Goal: Information Seeking & Learning: Find contact information

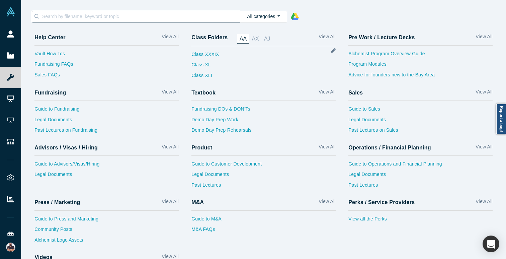
click at [153, 16] on input at bounding box center [141, 16] width 199 height 9
paste input "[PERSON_NAME]"
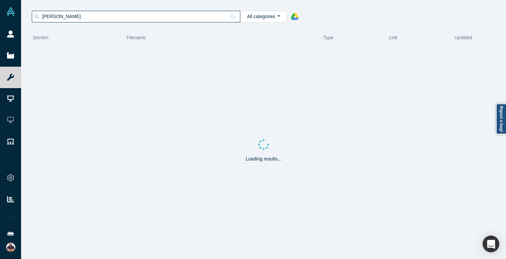
click at [136, 15] on input "[PERSON_NAME]" at bounding box center [134, 16] width 185 height 9
click at [82, 17] on input "aqustice wales" at bounding box center [134, 16] width 185 height 9
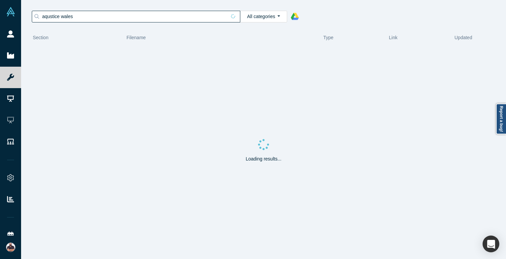
click at [82, 17] on input "aqustice wales" at bounding box center [134, 16] width 185 height 9
click at [144, 26] on div "Section Filename Type Link Updated Loading results..." at bounding box center [263, 142] width 485 height 233
click at [139, 19] on input "aqustice wales" at bounding box center [134, 16] width 185 height 9
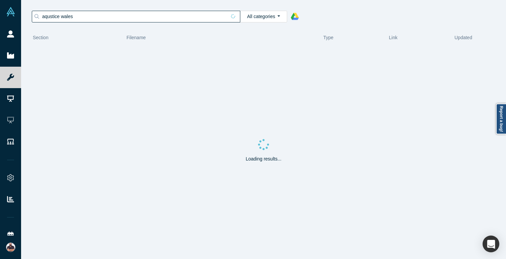
click at [139, 19] on input "aqustice wales" at bounding box center [134, 16] width 185 height 9
paste input "[PERSON_NAME]"
type input "[PERSON_NAME]"
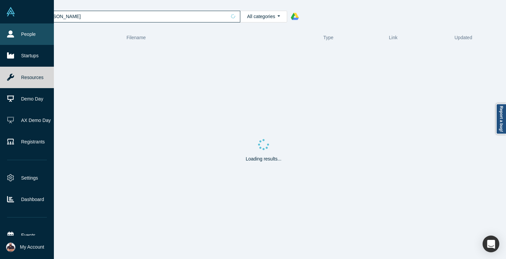
click at [11, 40] on link "People" at bounding box center [27, 33] width 54 height 21
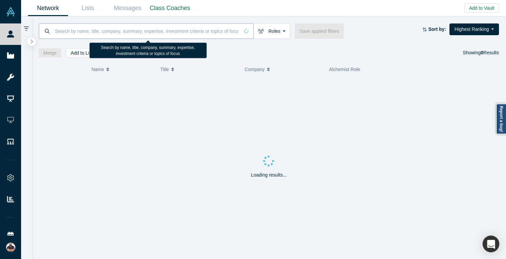
click at [136, 29] on input at bounding box center [146, 31] width 185 height 16
paste input "[PERSON_NAME]"
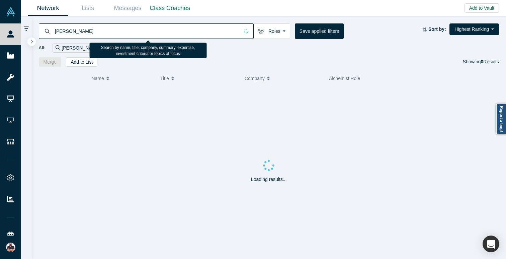
type input "[PERSON_NAME]"
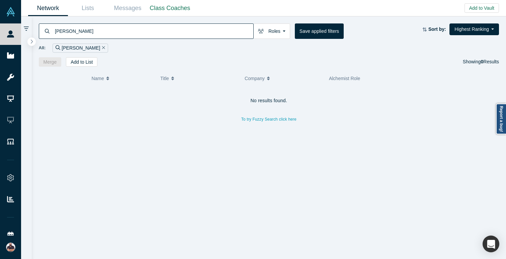
click at [102, 50] on icon "Remove Filter" at bounding box center [103, 47] width 3 height 5
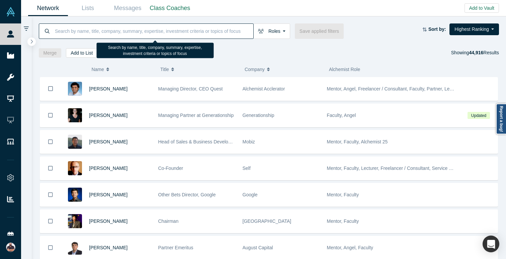
click at [116, 35] on input at bounding box center [153, 31] width 199 height 16
paste input "[PERSON_NAME]"
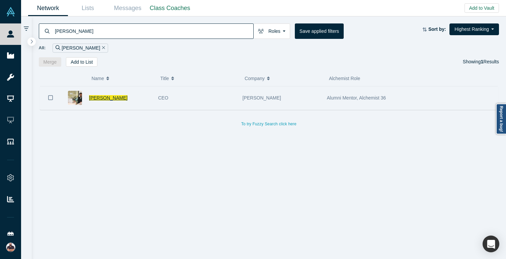
type input "[PERSON_NAME]"
click at [102, 98] on span "[PERSON_NAME]" at bounding box center [108, 97] width 39 height 5
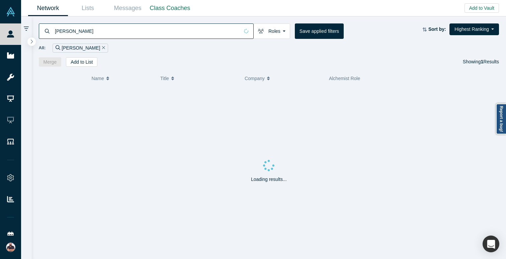
click at [128, 34] on input "[PERSON_NAME]" at bounding box center [146, 31] width 185 height 16
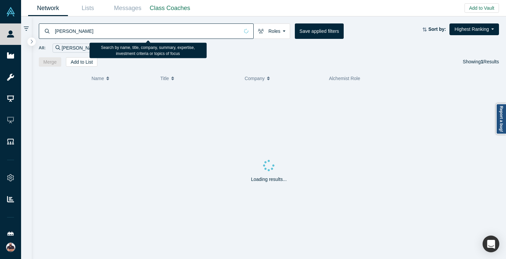
click at [128, 34] on input "[PERSON_NAME]" at bounding box center [146, 31] width 185 height 16
paste input "is Cor"
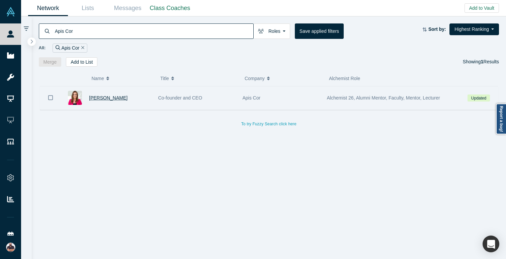
type input "Apis Cor"
click at [113, 99] on span "[PERSON_NAME]" at bounding box center [108, 97] width 39 height 5
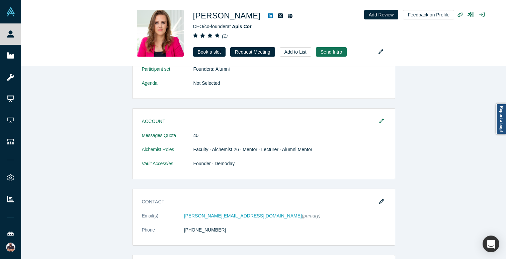
scroll to position [236, 0]
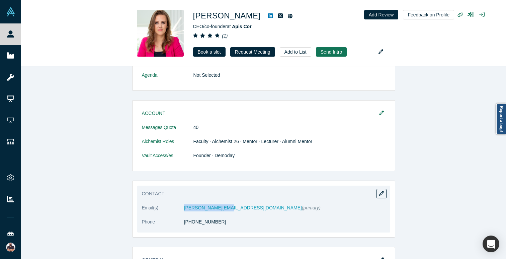
drag, startPoint x: 178, startPoint y: 209, endPoint x: 225, endPoint y: 208, distance: 46.6
click at [225, 208] on dl "Email(s) [PERSON_NAME][EMAIL_ADDRESS][DOMAIN_NAME] (primary) Phone [PHONE_NUMBE…" at bounding box center [264, 218] width 244 height 28
copy dl "[PERSON_NAME][EMAIL_ADDRESS][DOMAIN_NAME]"
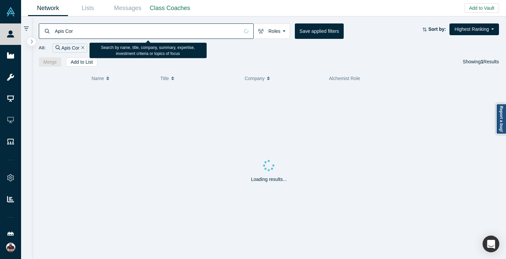
click at [118, 27] on input "Apis Cor" at bounding box center [146, 31] width 185 height 16
paste input "Construex"
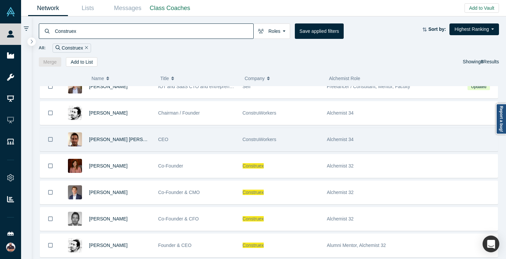
scroll to position [54, 0]
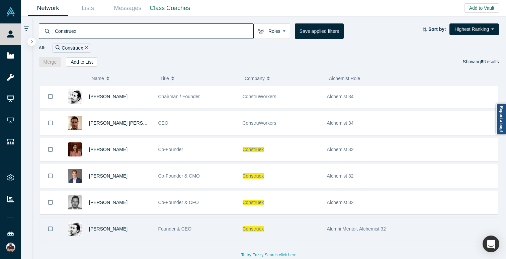
type input "Construex"
click at [109, 227] on span "[PERSON_NAME]" at bounding box center [108, 228] width 39 height 5
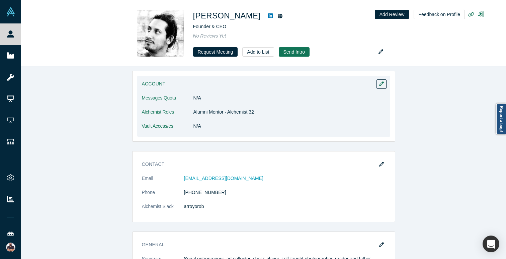
scroll to position [55, 0]
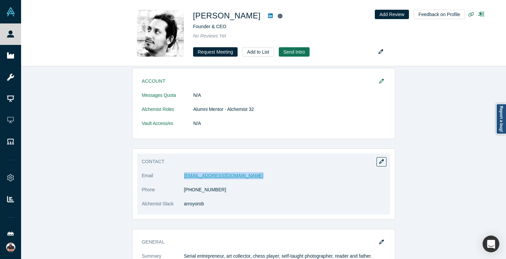
drag, startPoint x: 256, startPoint y: 174, endPoint x: 184, endPoint y: 176, distance: 71.4
click at [184, 176] on dd "[EMAIL_ADDRESS][DOMAIN_NAME]" at bounding box center [285, 175] width 202 height 7
copy link "[EMAIL_ADDRESS][DOMAIN_NAME]"
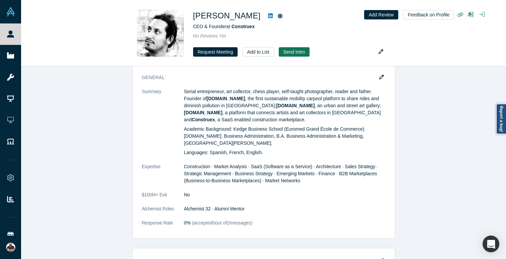
scroll to position [479, 0]
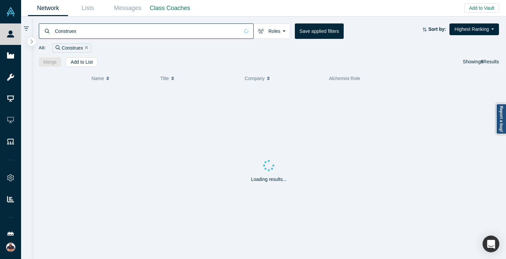
click at [120, 34] on input "Construex" at bounding box center [146, 31] width 185 height 16
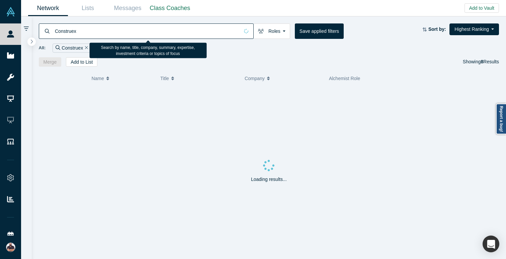
click at [120, 34] on input "Construex" at bounding box center [146, 31] width 185 height 16
paste input
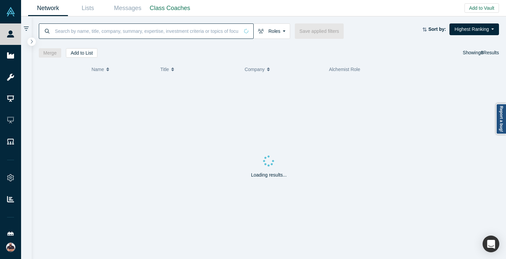
click at [77, 30] on input at bounding box center [146, 31] width 185 height 16
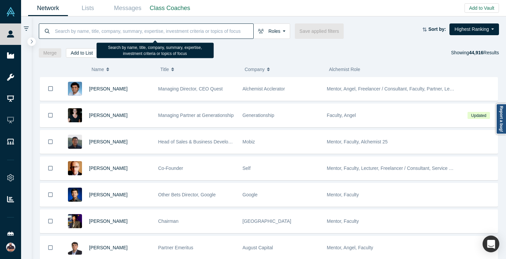
click at [100, 27] on input at bounding box center [153, 31] width 199 height 16
click at [95, 34] on input at bounding box center [153, 31] width 199 height 16
paste input "[PERSON_NAME]"
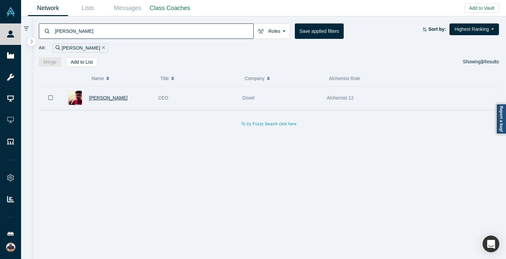
type input "[PERSON_NAME]"
click at [118, 98] on span "[PERSON_NAME]" at bounding box center [108, 97] width 39 height 5
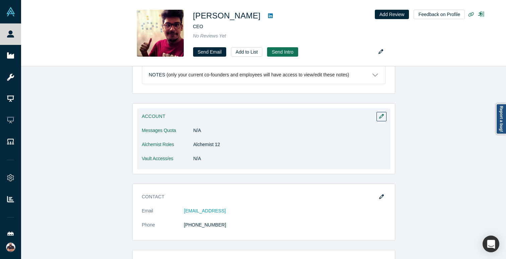
scroll to position [20, 0]
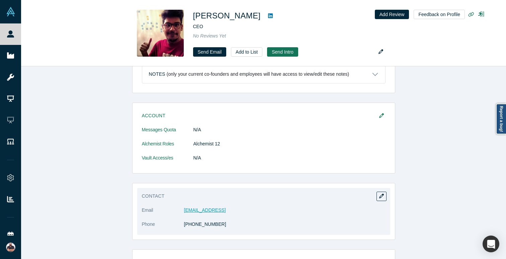
drag, startPoint x: 225, startPoint y: 210, endPoint x: 184, endPoint y: 210, distance: 40.5
click at [184, 210] on dd "[EMAIL_ADDRESS]" at bounding box center [285, 210] width 202 height 7
copy link "[EMAIL_ADDRESS]"
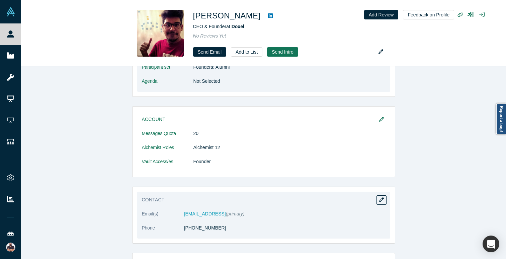
scroll to position [85, 0]
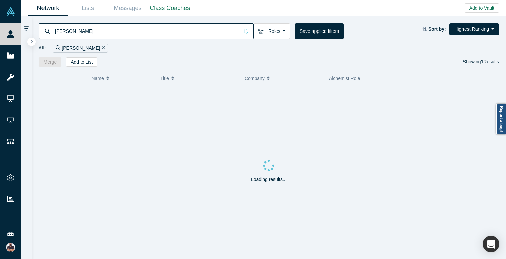
click at [84, 26] on input "[PERSON_NAME]" at bounding box center [146, 31] width 185 height 16
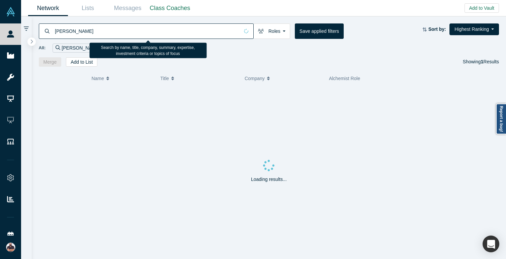
click at [83, 29] on input "[PERSON_NAME]" at bounding box center [146, 31] width 185 height 16
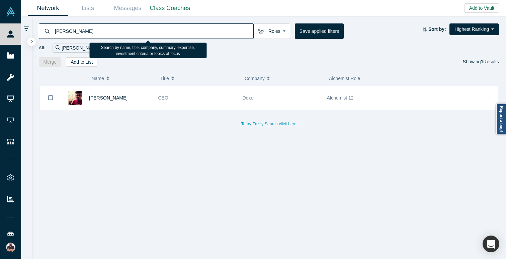
paste input "[EMAIL_ADDRESS][DOMAIN_NAME]"
type input "[EMAIL_ADDRESS][DOMAIN_NAME]"
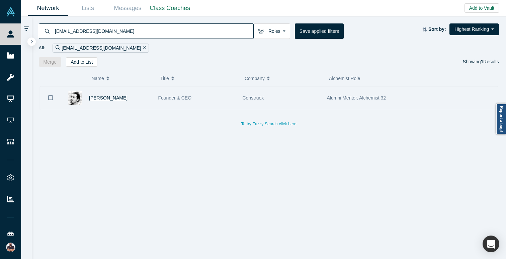
click at [117, 97] on span "[PERSON_NAME]" at bounding box center [108, 97] width 39 height 5
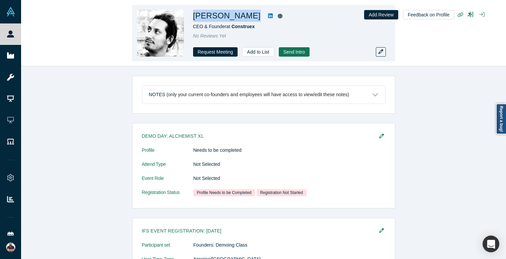
drag, startPoint x: 250, startPoint y: 16, endPoint x: 195, endPoint y: 16, distance: 55.9
click at [195, 16] on div "[PERSON_NAME]" at bounding box center [287, 16] width 188 height 12
copy div "[PERSON_NAME]"
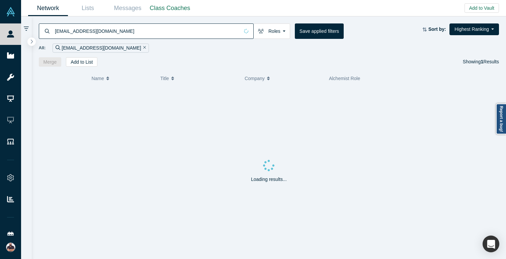
click at [88, 31] on input "[EMAIL_ADDRESS][DOMAIN_NAME]" at bounding box center [146, 31] width 185 height 16
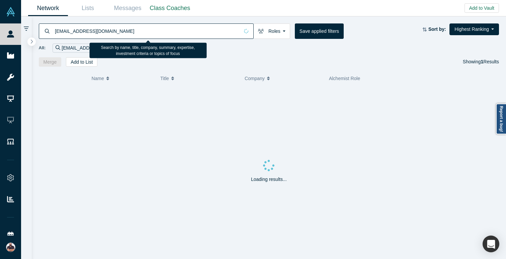
click at [88, 31] on input "[EMAIL_ADDRESS][DOMAIN_NAME]" at bounding box center [146, 31] width 185 height 16
paste input "[PERSON_NAME]"
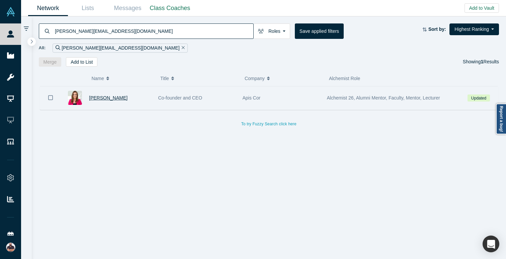
type input "[PERSON_NAME][EMAIL_ADDRESS][DOMAIN_NAME]"
click at [106, 97] on span "[PERSON_NAME]" at bounding box center [108, 97] width 39 height 5
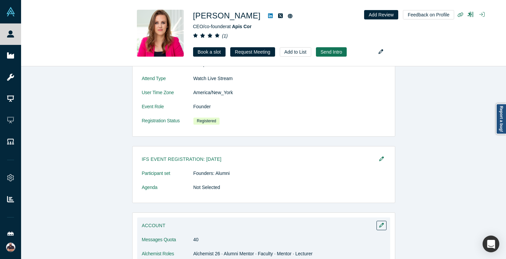
scroll to position [127, 0]
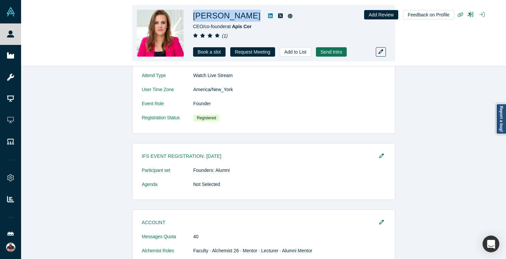
drag, startPoint x: 255, startPoint y: 14, endPoint x: 193, endPoint y: 16, distance: 62.3
click at [193, 16] on div "[PERSON_NAME]" at bounding box center [287, 16] width 188 height 12
copy div "[PERSON_NAME]"
